Goal: Task Accomplishment & Management: Manage account settings

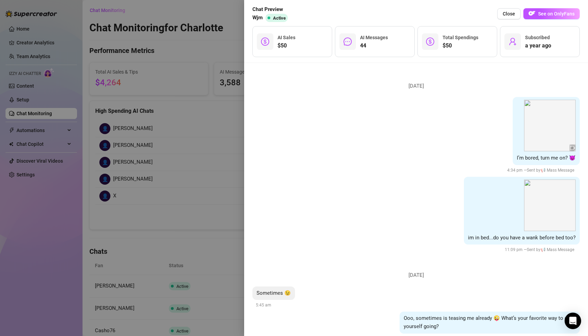
scroll to position [3007, 0]
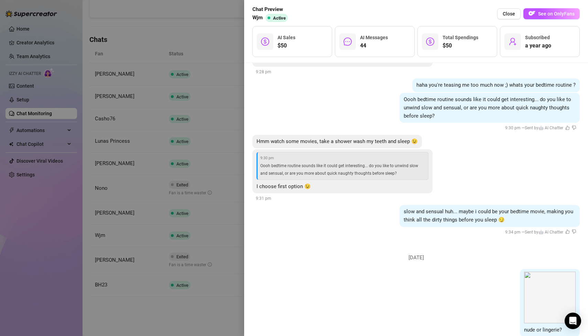
click at [141, 39] on div at bounding box center [294, 168] width 588 height 336
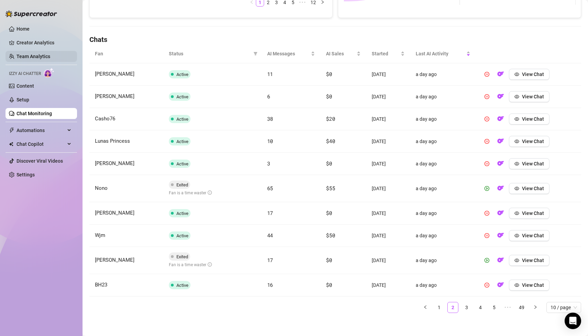
click at [32, 59] on link "Team Analytics" at bounding box center [34, 57] width 34 height 6
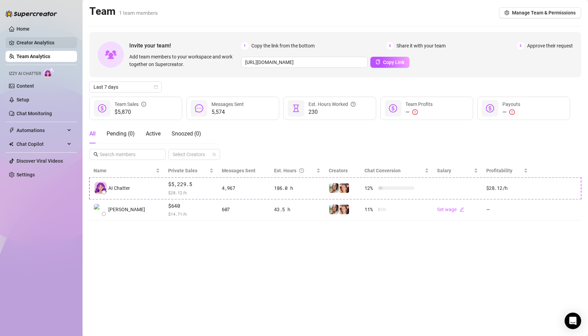
click at [35, 43] on link "Creator Analytics" at bounding box center [44, 42] width 55 height 11
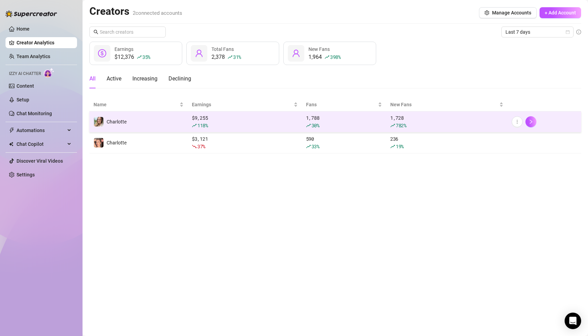
click at [147, 128] on td "Charlotte" at bounding box center [138, 122] width 98 height 21
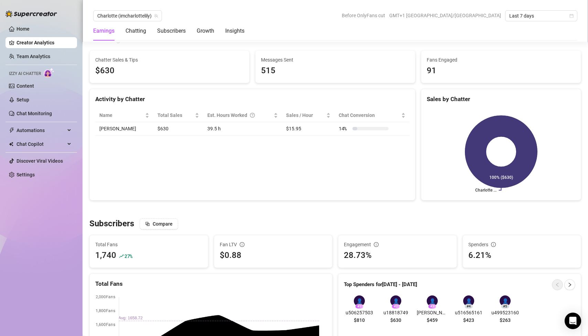
scroll to position [254, 0]
click at [36, 112] on link "Chat Monitoring" at bounding box center [34, 114] width 35 height 6
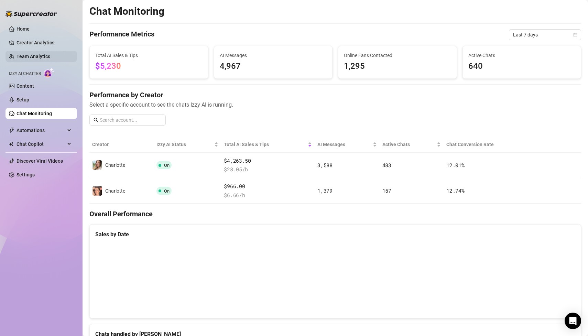
click at [50, 59] on link "Team Analytics" at bounding box center [34, 57] width 34 height 6
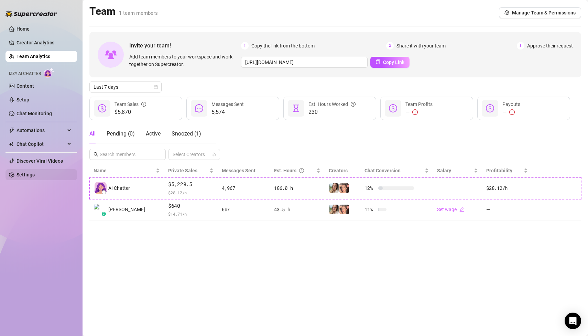
click at [19, 172] on link "Settings" at bounding box center [26, 175] width 18 height 6
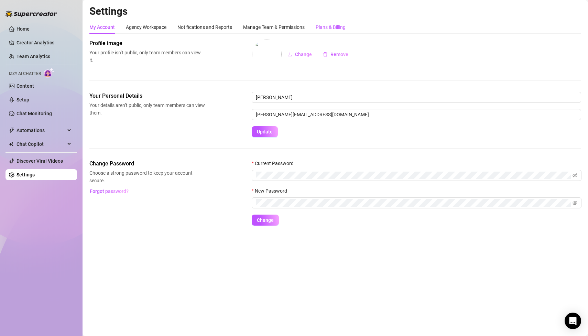
click at [324, 31] on div "Plans & Billing" at bounding box center [331, 27] width 30 height 8
